Goal: Transaction & Acquisition: Purchase product/service

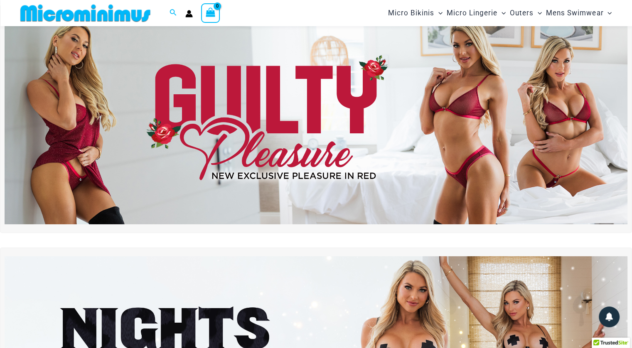
scroll to position [22, 0]
type input "**********"
click at [482, 112] on img at bounding box center [316, 119] width 623 height 212
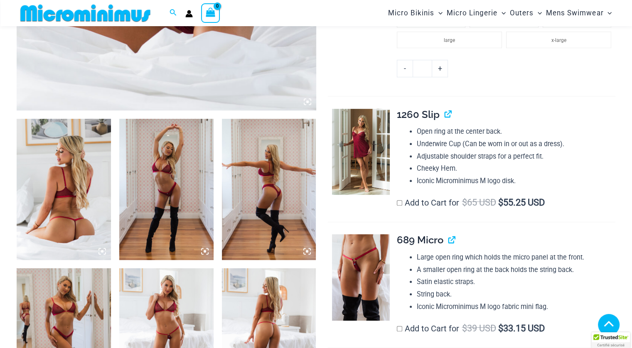
type input "**********"
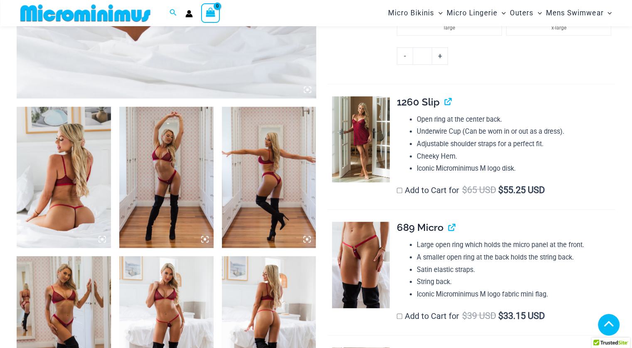
scroll to position [402, 0]
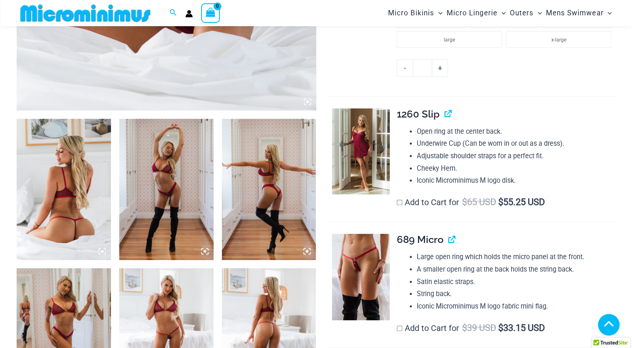
click at [260, 168] on img at bounding box center [269, 189] width 94 height 141
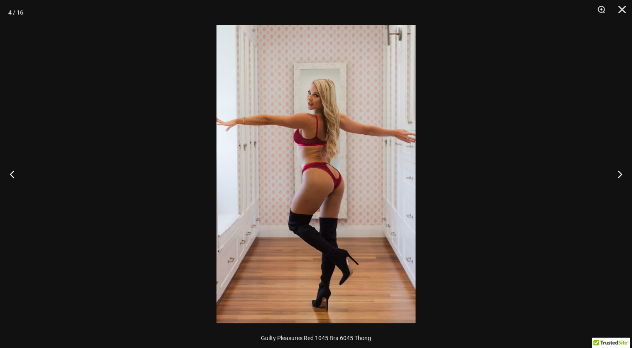
click at [320, 150] on img at bounding box center [316, 174] width 199 height 298
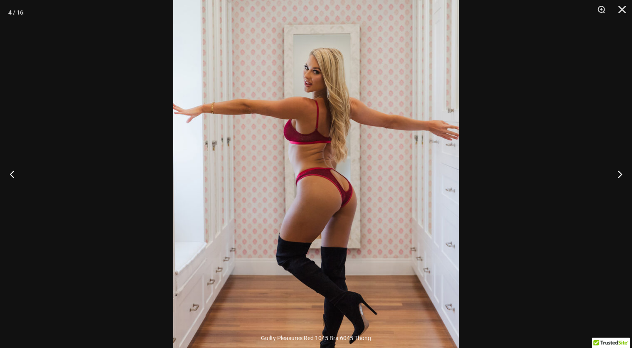
click at [328, 140] on img at bounding box center [316, 184] width 286 height 428
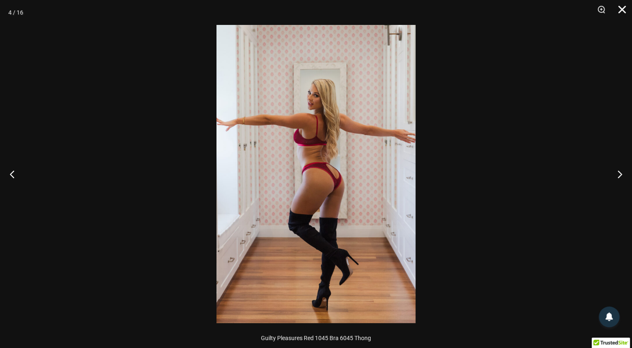
click at [625, 13] on button "Close" at bounding box center [619, 12] width 21 height 25
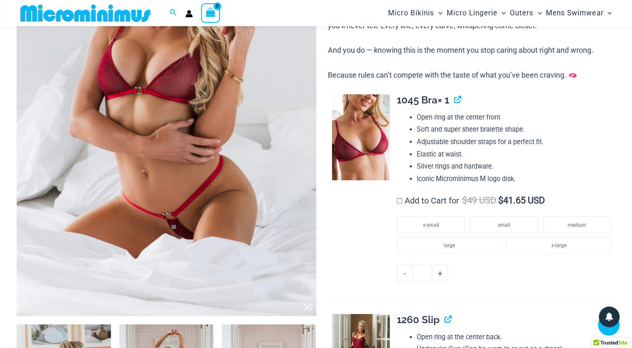
scroll to position [195, 0]
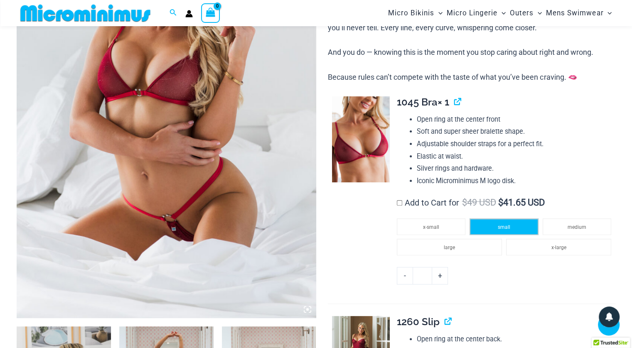
click at [504, 226] on span "small" at bounding box center [504, 227] width 12 height 6
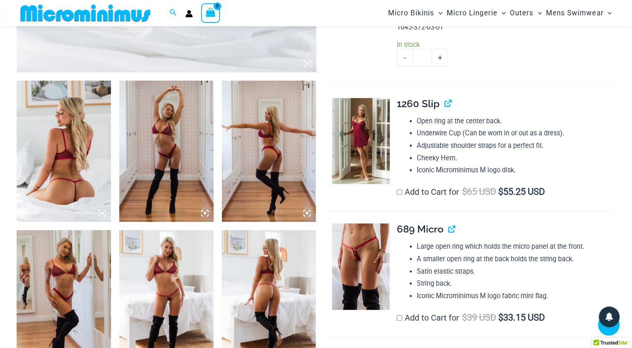
scroll to position [444, 0]
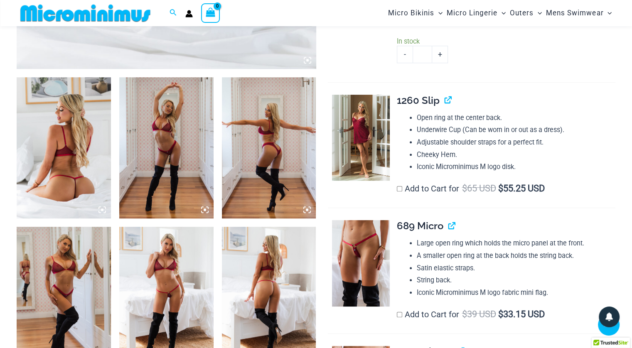
click at [425, 188] on label "Add to Cart for $ 65 USD $ 55.25 USD" at bounding box center [471, 189] width 148 height 10
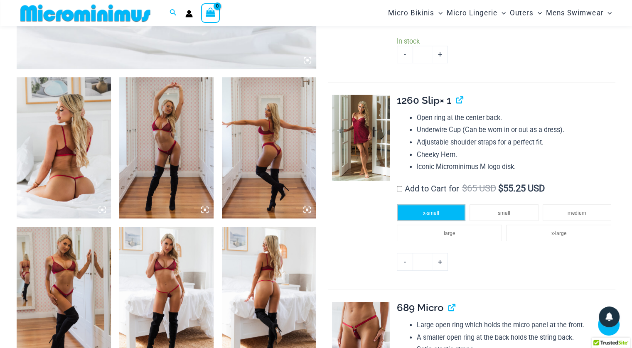
click at [426, 212] on span "x-small" at bounding box center [431, 213] width 16 height 6
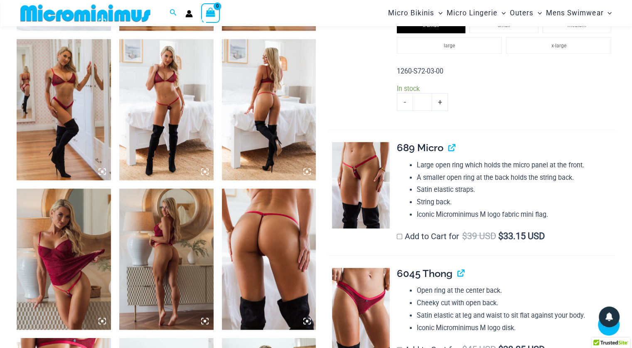
scroll to position [652, 0]
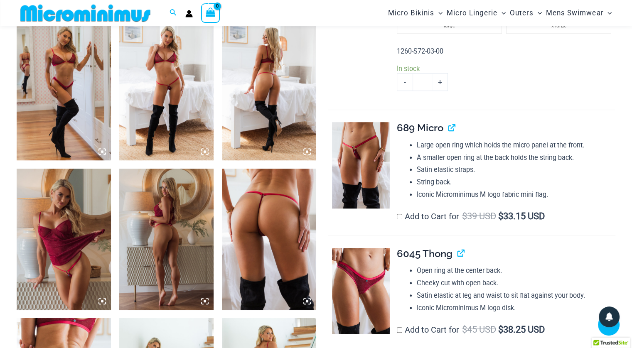
click at [431, 216] on label "Add to Cart for $ 39 USD $ 33.15 USD" at bounding box center [471, 217] width 148 height 10
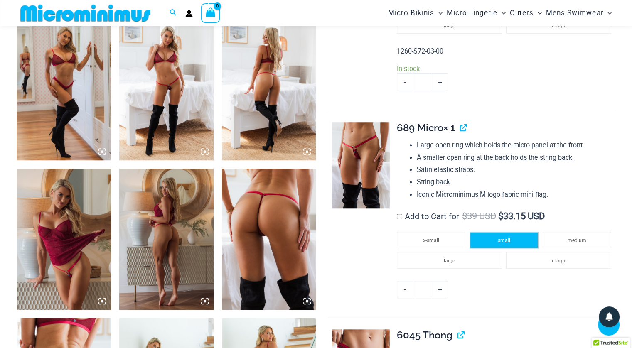
click at [524, 239] on li "small" at bounding box center [504, 240] width 69 height 17
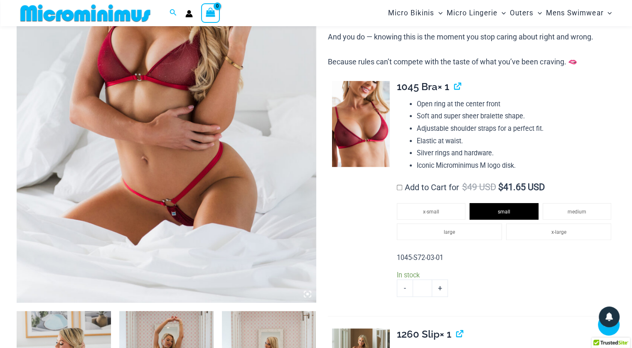
scroll to position [195, 0]
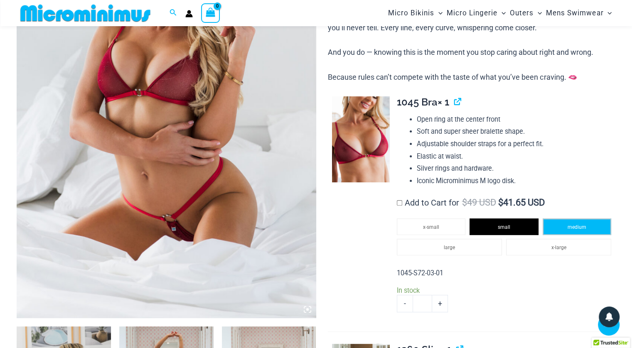
click at [582, 223] on li "medium" at bounding box center [577, 227] width 69 height 17
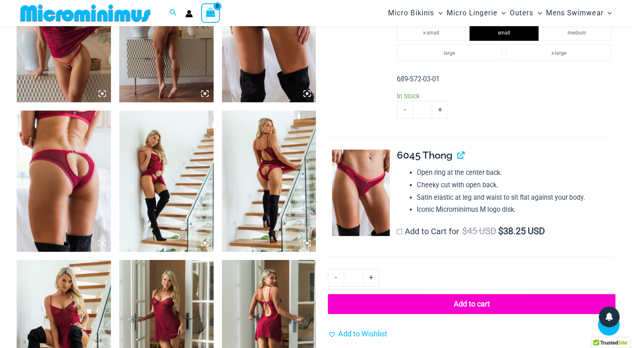
scroll to position [901, 0]
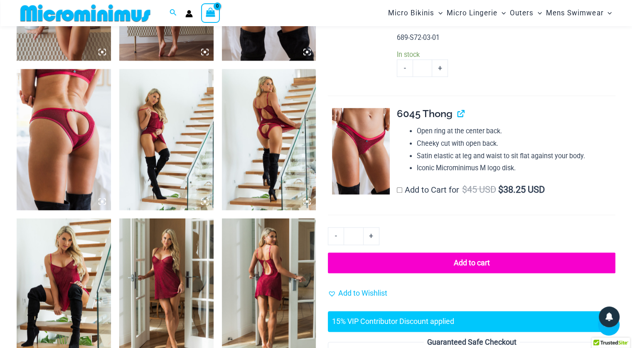
click at [513, 265] on button "Add to cart" at bounding box center [472, 263] width 288 height 21
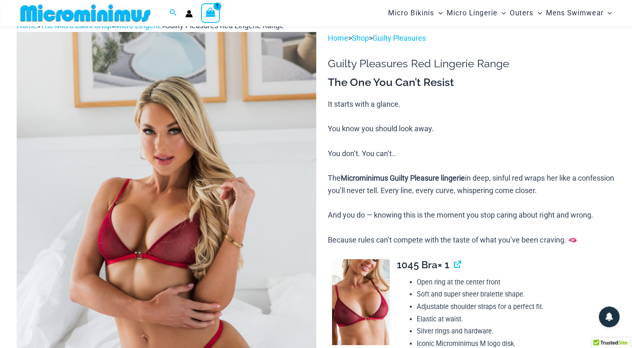
scroll to position [22, 0]
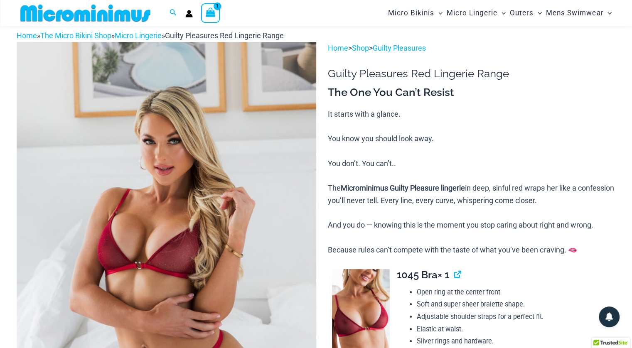
click at [208, 11] on icon "View Shopping Cart, 1 items" at bounding box center [211, 12] width 10 height 10
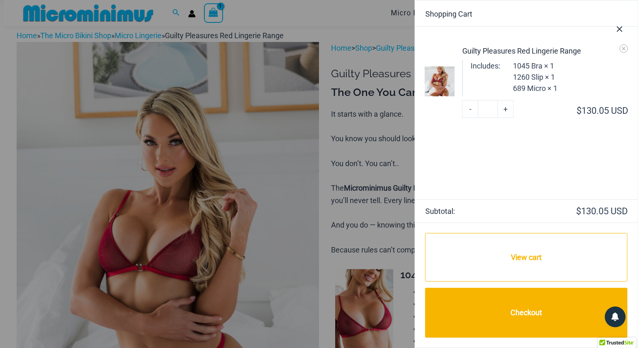
click at [619, 29] on icon "Close Cart Drawer" at bounding box center [619, 29] width 9 height 9
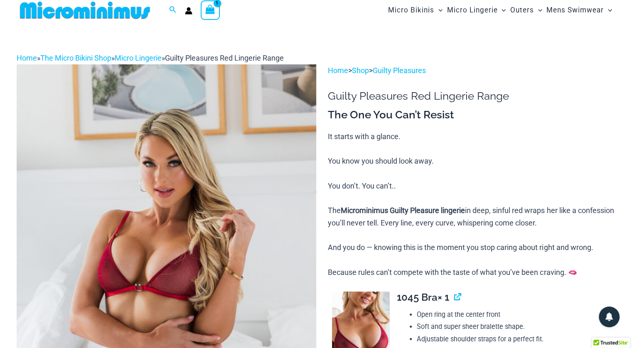
scroll to position [0, 0]
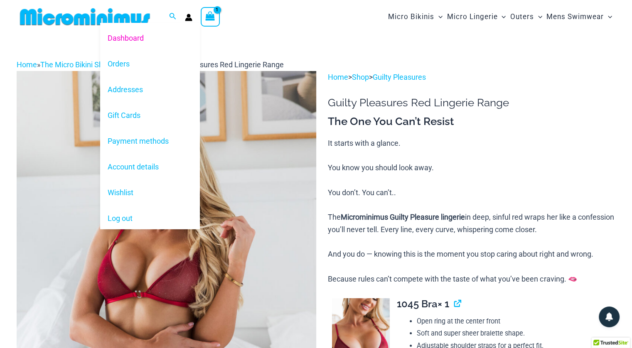
click at [187, 20] on icon "Account icon link" at bounding box center [188, 18] width 7 height 3
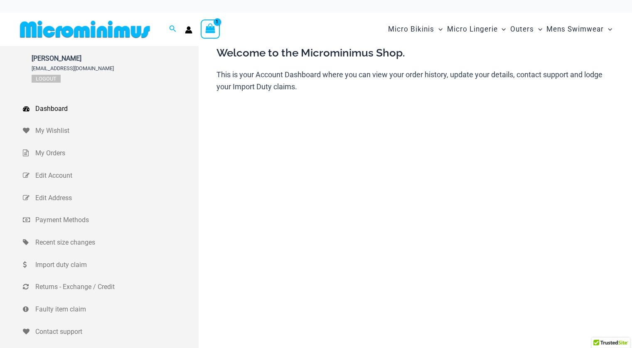
type input "**********"
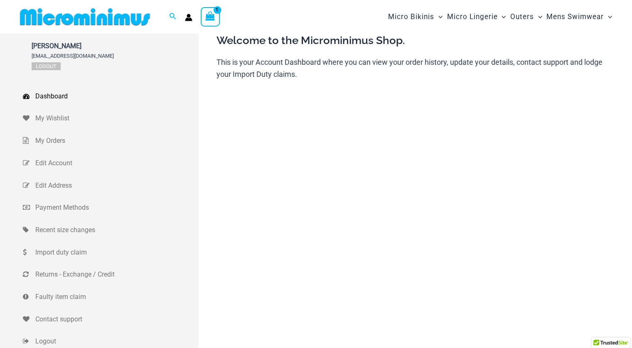
click at [214, 25] on div "View Shopping Cart, 1 items" at bounding box center [210, 16] width 19 height 19
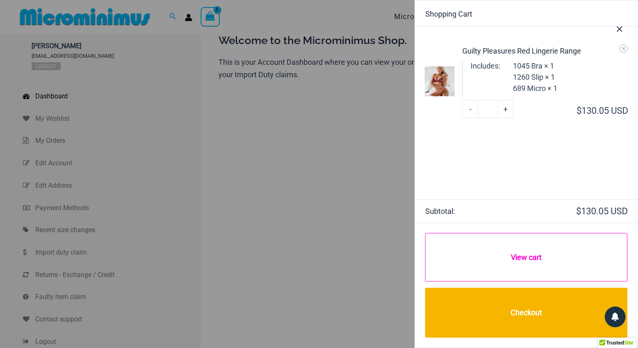
click at [559, 261] on link "View cart" at bounding box center [527, 257] width 202 height 49
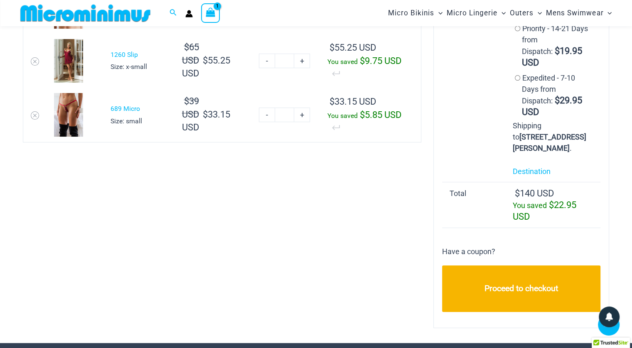
scroll to position [201, 0]
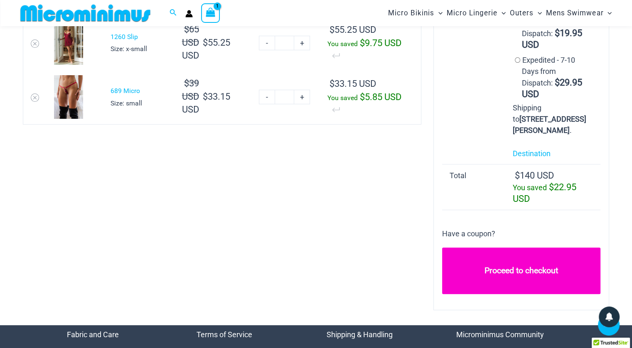
type input "**********"
click at [546, 253] on link "Proceed to checkout" at bounding box center [521, 271] width 158 height 47
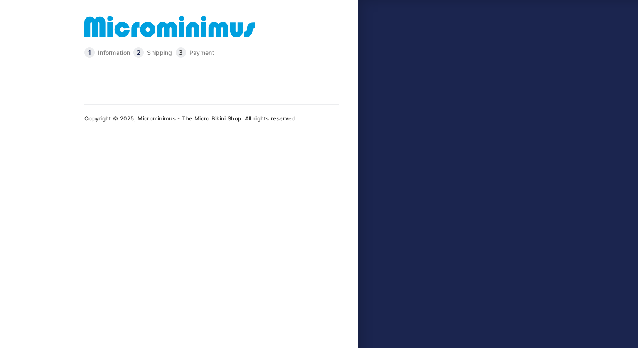
type input "**********"
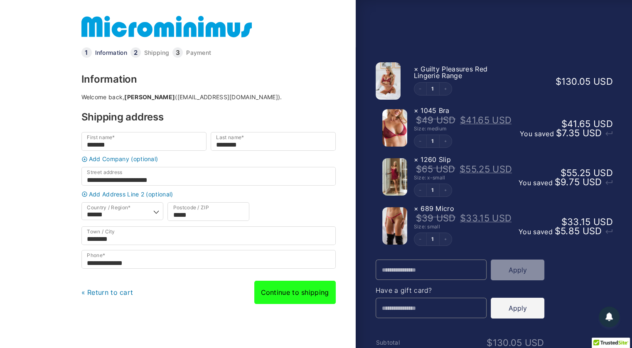
click at [297, 296] on link "Continue to shipping" at bounding box center [294, 292] width 81 height 23
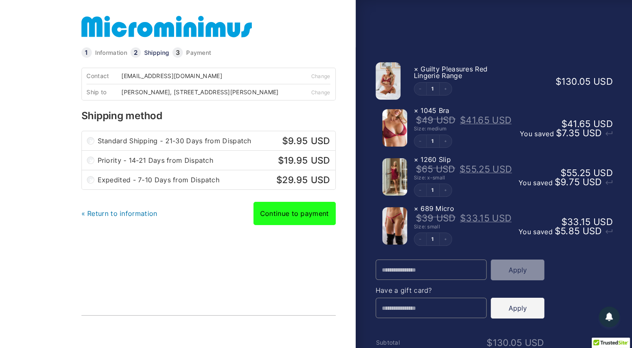
click at [308, 222] on link "Continue to payment" at bounding box center [295, 213] width 82 height 23
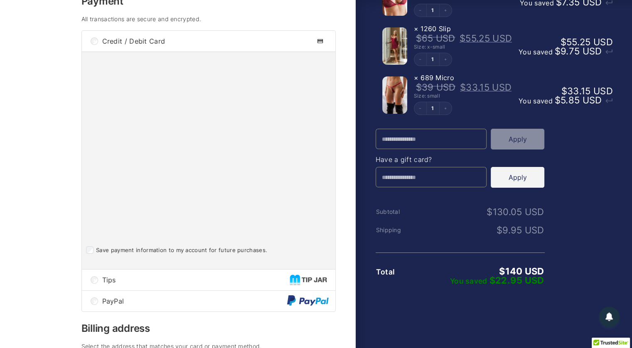
scroll to position [166, 0]
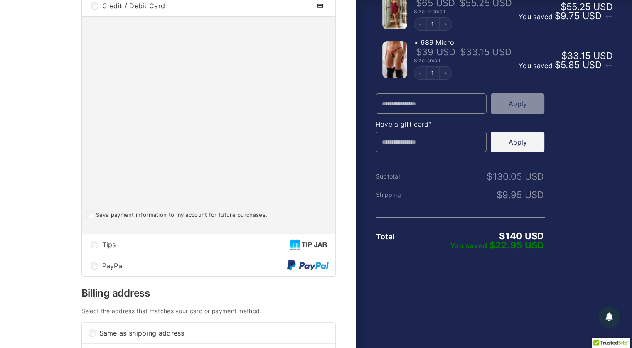
click at [165, 248] on span "Tips" at bounding box center [195, 244] width 187 height 7
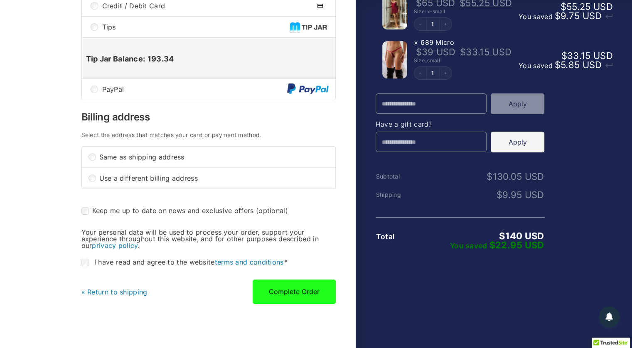
click at [300, 299] on button "Complete Order" at bounding box center [294, 292] width 83 height 24
